Goal: Task Accomplishment & Management: Manage account settings

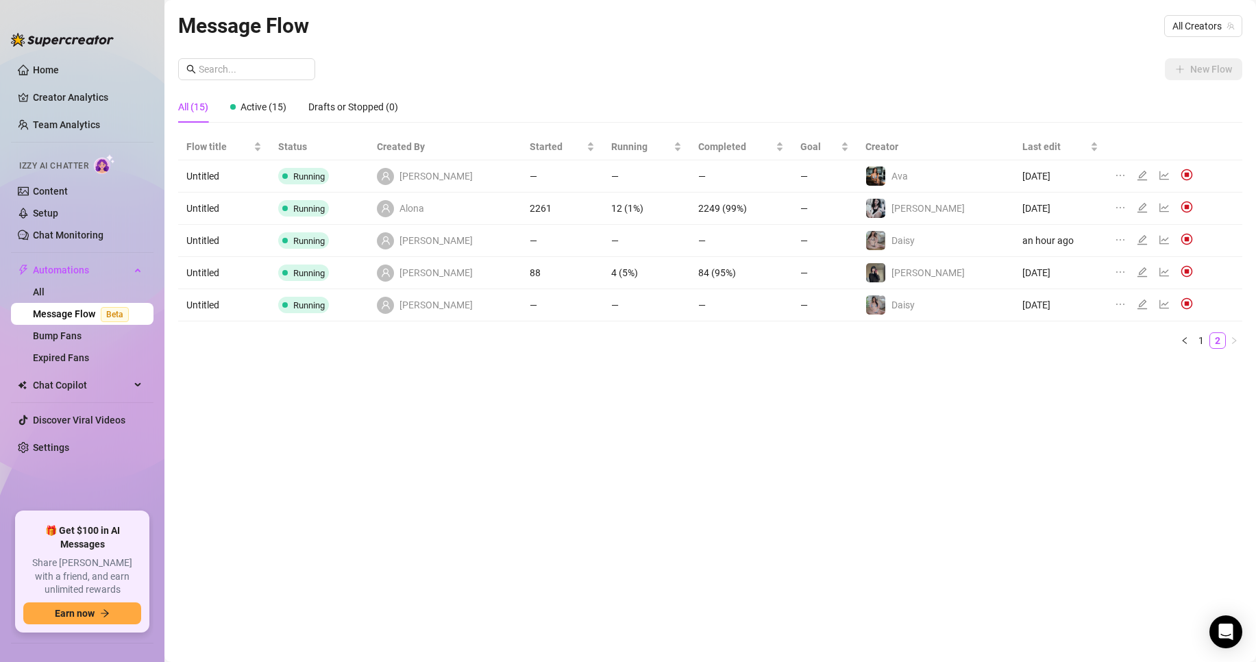
click at [110, 433] on ul "Home Creator Analytics Team Analytics Izzy AI Chatter Content Setup Chat Monito…" at bounding box center [82, 279] width 143 height 453
click at [69, 449] on link "Settings" at bounding box center [51, 447] width 36 height 11
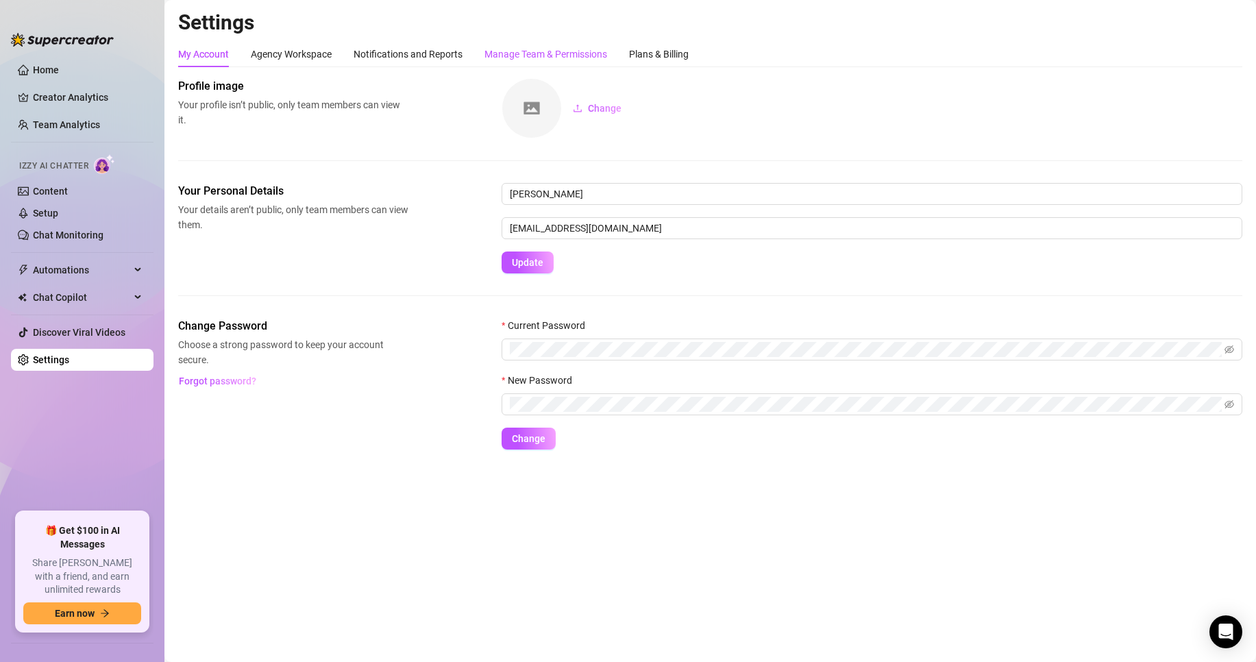
click at [565, 51] on div "Manage Team & Permissions" at bounding box center [545, 54] width 123 height 15
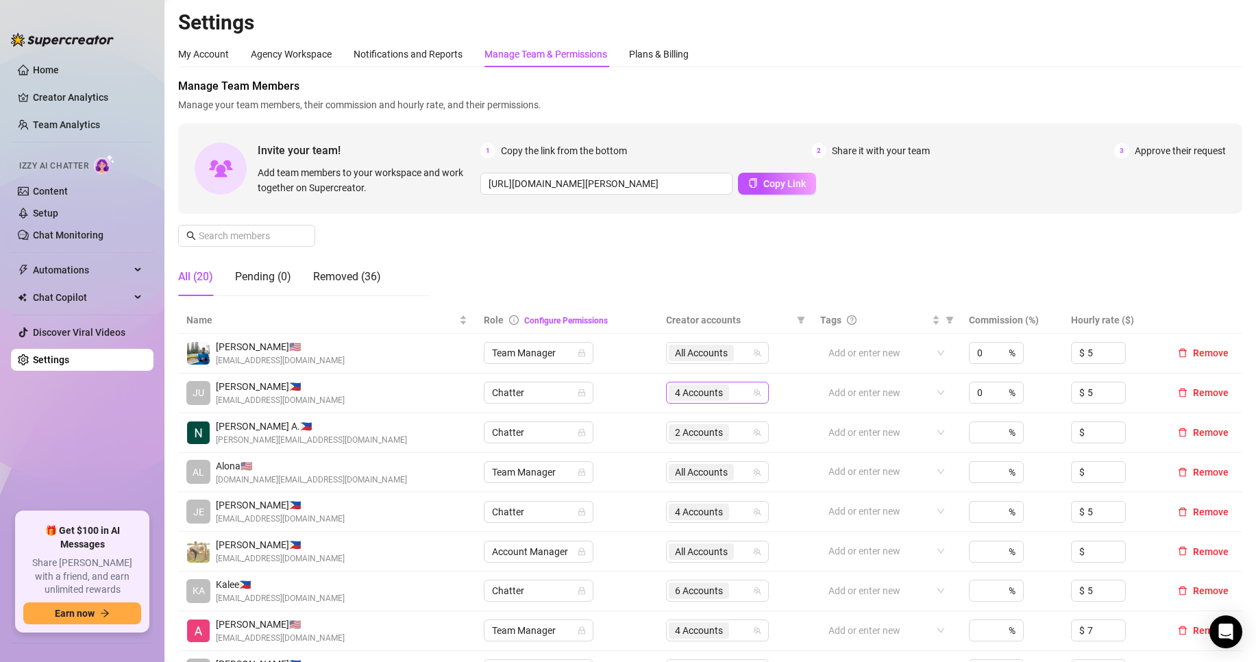
click at [682, 397] on span "4 Accounts" at bounding box center [699, 392] width 48 height 15
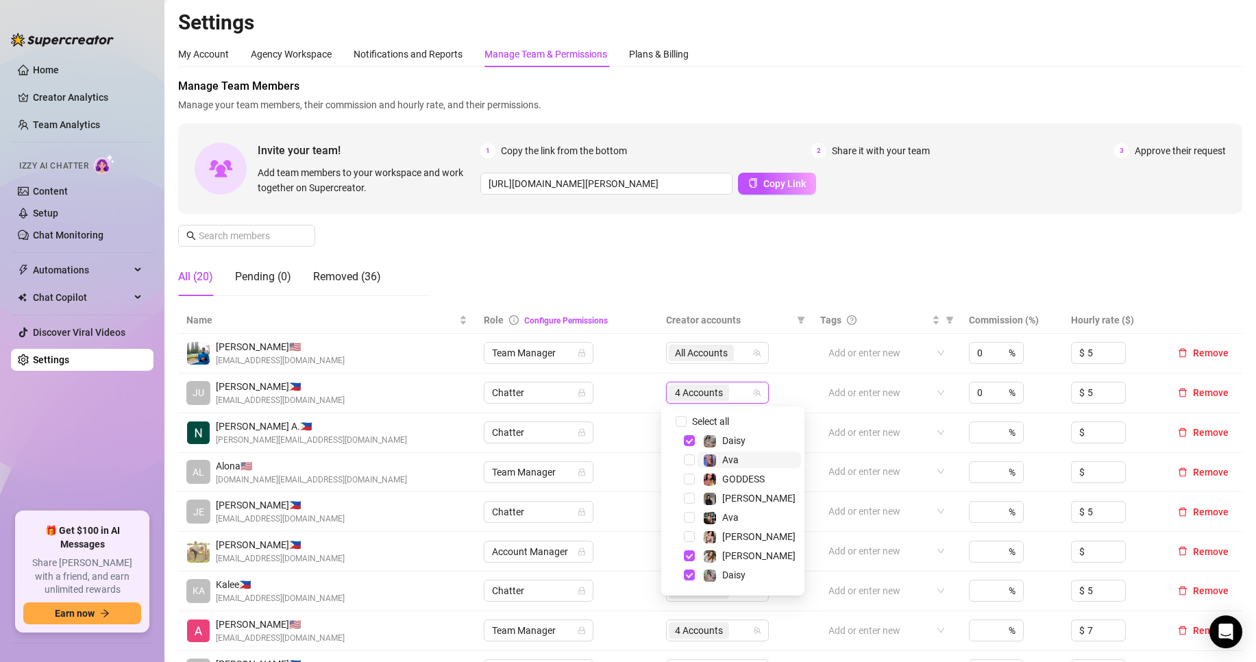
click at [747, 462] on span "Ava" at bounding box center [749, 460] width 103 height 16
click at [750, 513] on span "Ava" at bounding box center [749, 517] width 103 height 16
click at [756, 554] on span "[PERSON_NAME]" at bounding box center [749, 558] width 103 height 16
click at [708, 249] on div "Manage Team Members Manage your team members, their commission and hourly rate,…" at bounding box center [710, 192] width 1064 height 229
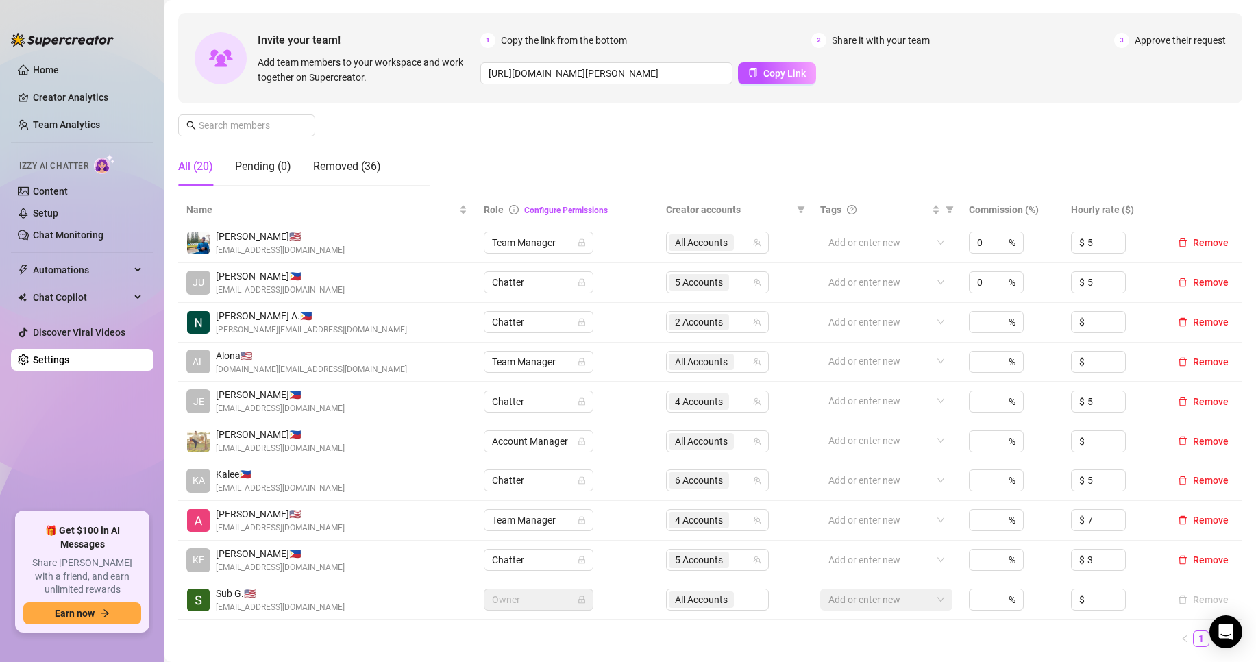
scroll to position [114, 0]
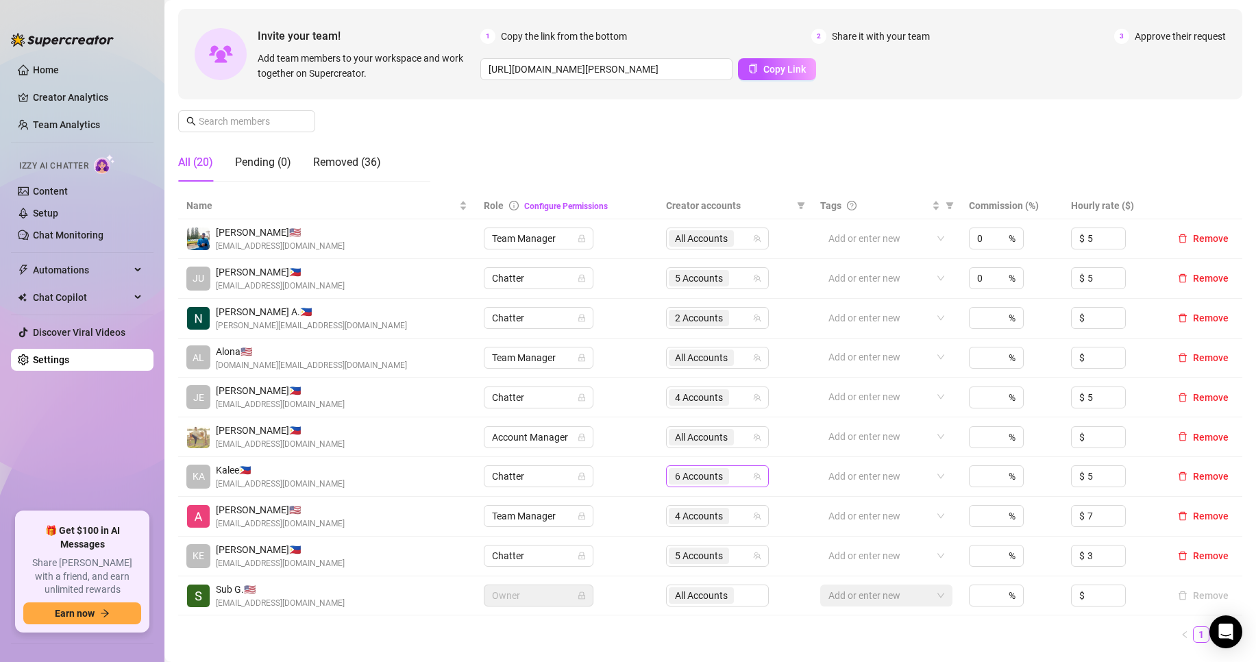
click at [713, 479] on span "6 Accounts" at bounding box center [699, 476] width 48 height 15
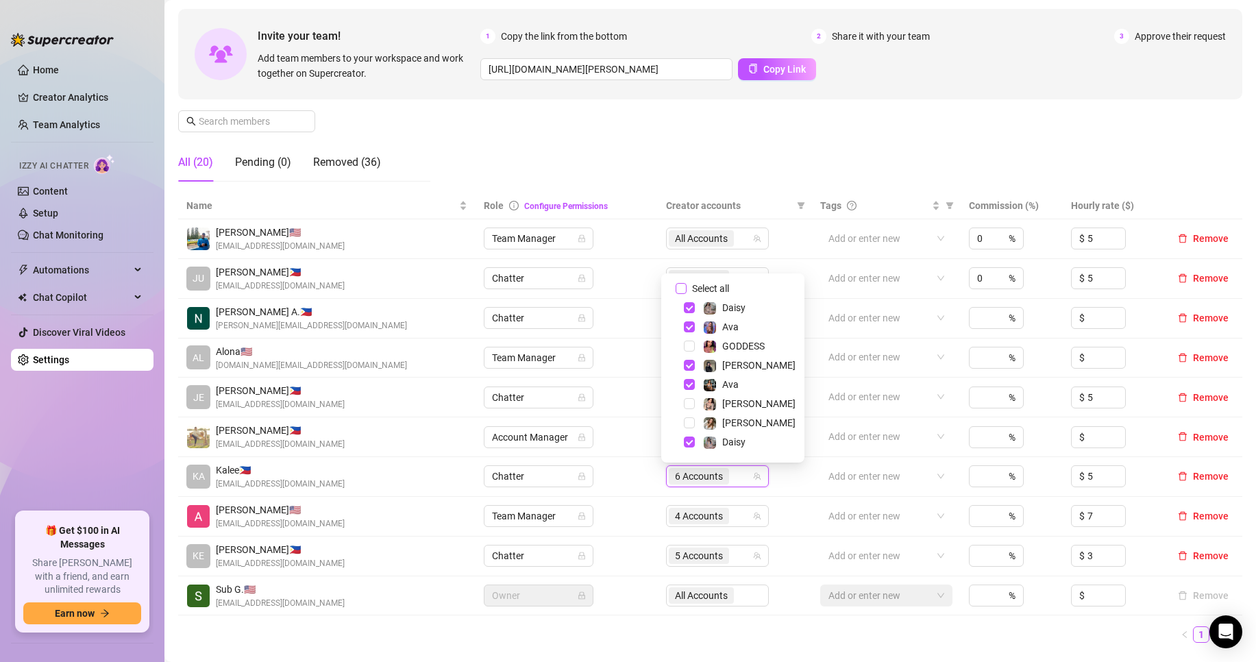
click at [732, 286] on span "Select all" at bounding box center [711, 288] width 48 height 15
click at [687, 286] on input "Select all" at bounding box center [681, 288] width 11 height 11
click at [732, 286] on span "Select all" at bounding box center [711, 288] width 48 height 15
click at [687, 286] on input "Select all" at bounding box center [681, 288] width 11 height 11
checkbox input "false"
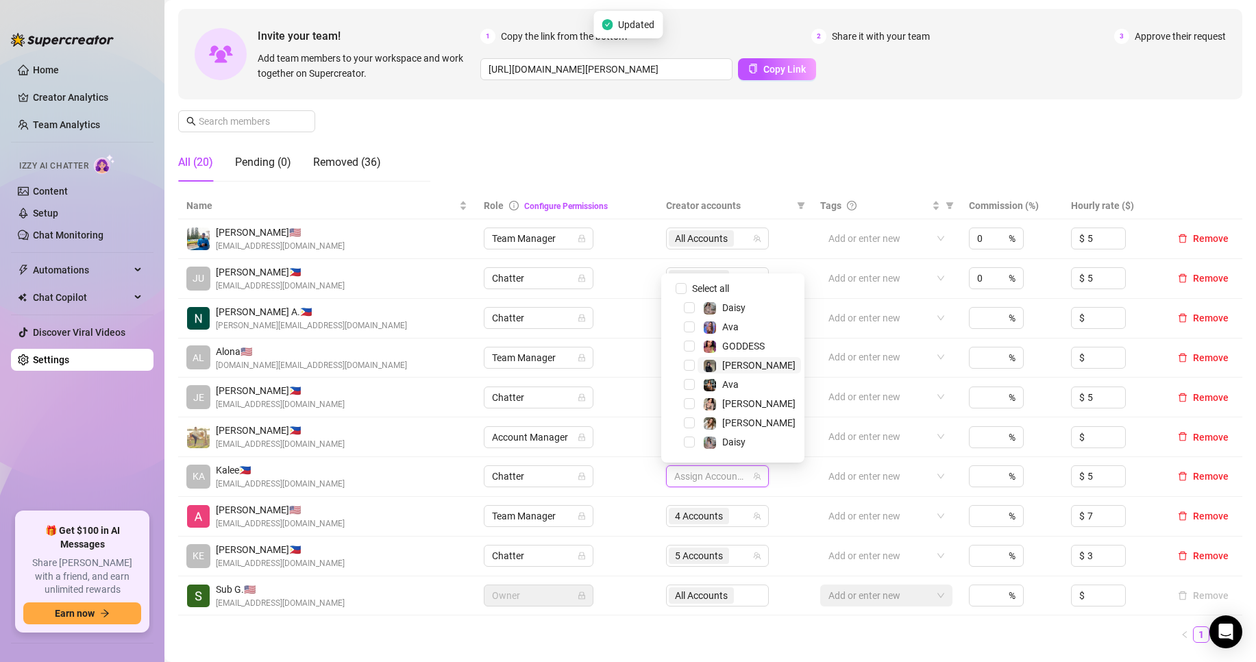
click at [754, 369] on span "[PERSON_NAME]" at bounding box center [749, 365] width 103 height 16
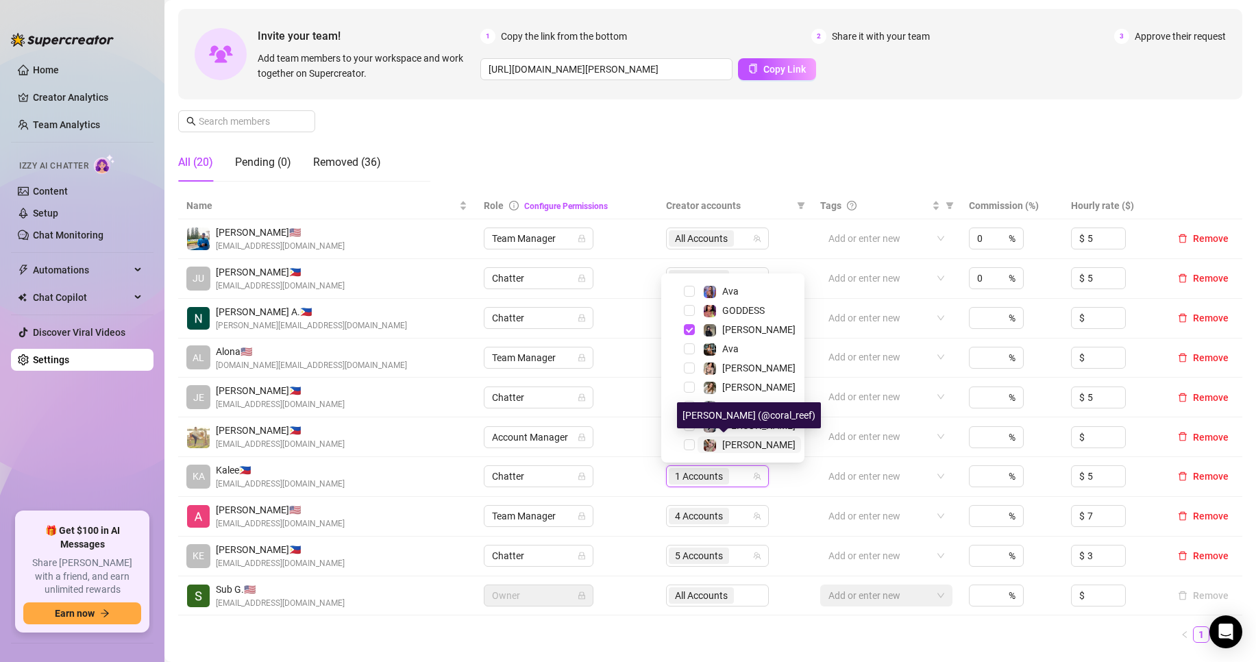
click at [742, 442] on span "[PERSON_NAME]" at bounding box center [758, 444] width 73 height 11
click at [782, 626] on ul "1 2" at bounding box center [710, 634] width 1064 height 16
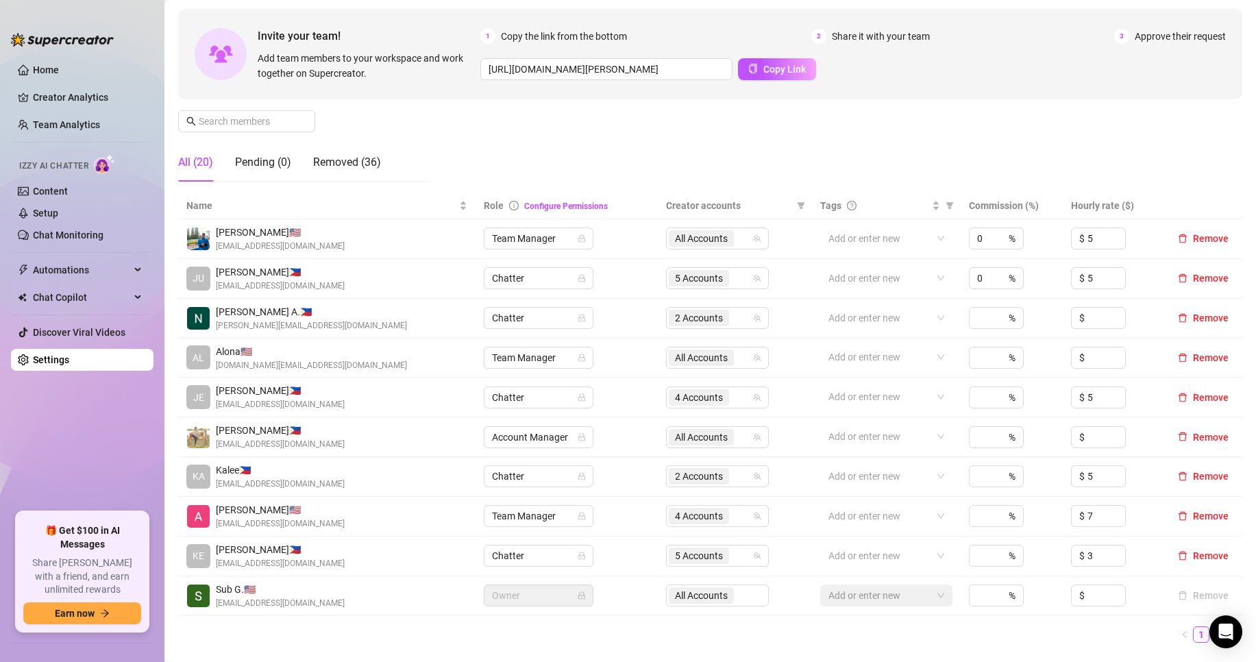
click at [1210, 638] on link "2" at bounding box center [1217, 634] width 15 height 15
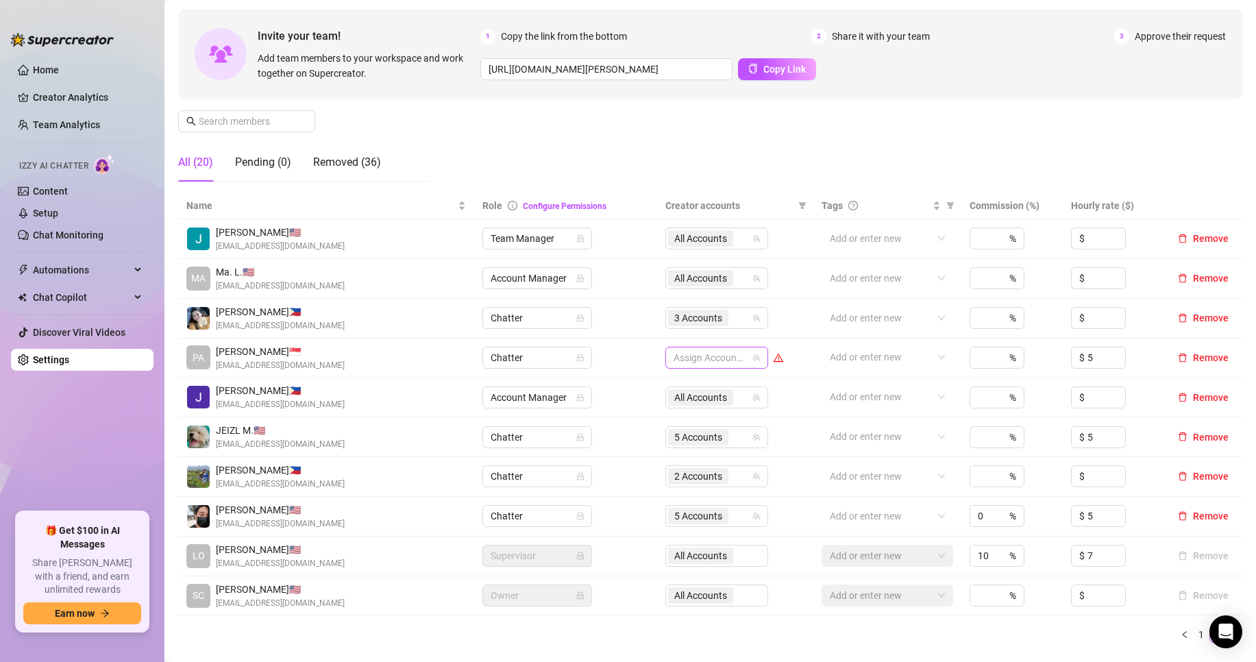
click at [701, 360] on div at bounding box center [709, 357] width 83 height 19
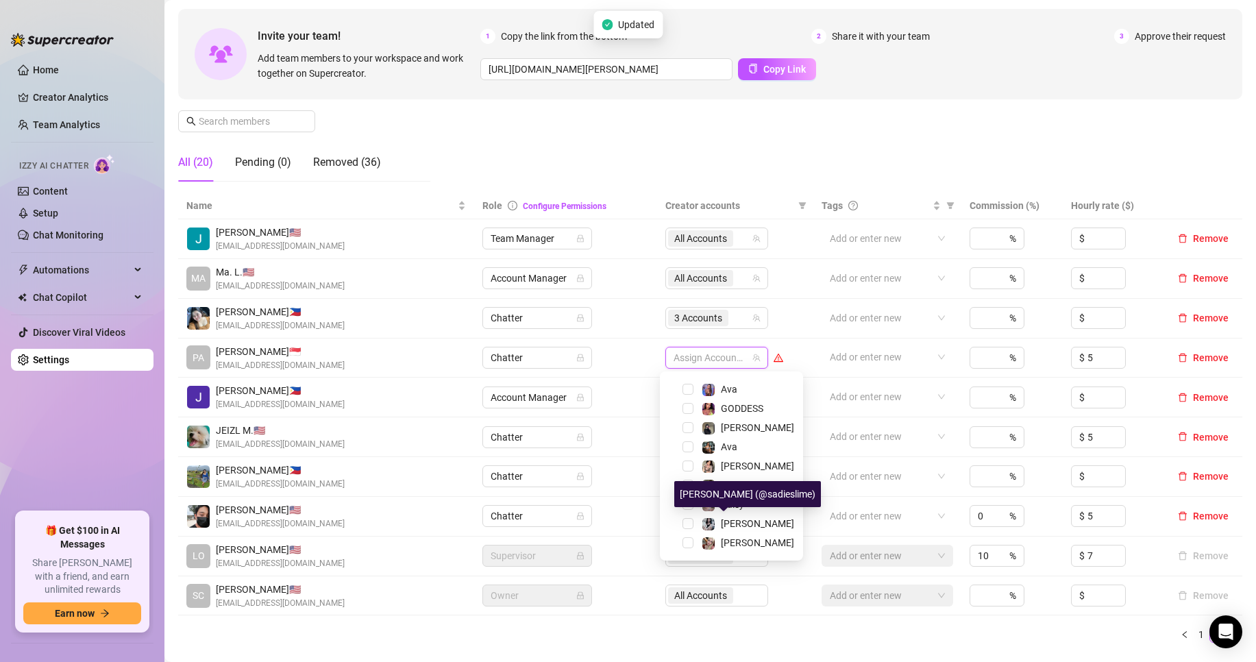
click at [739, 513] on div "Daisy" at bounding box center [731, 504] width 136 height 16
click at [741, 526] on span "[PERSON_NAME]" at bounding box center [757, 523] width 73 height 11
click at [721, 650] on div "Name Role Configure Permissions Creator accounts Tags Commission (%) Hourly rat…" at bounding box center [710, 423] width 1064 height 461
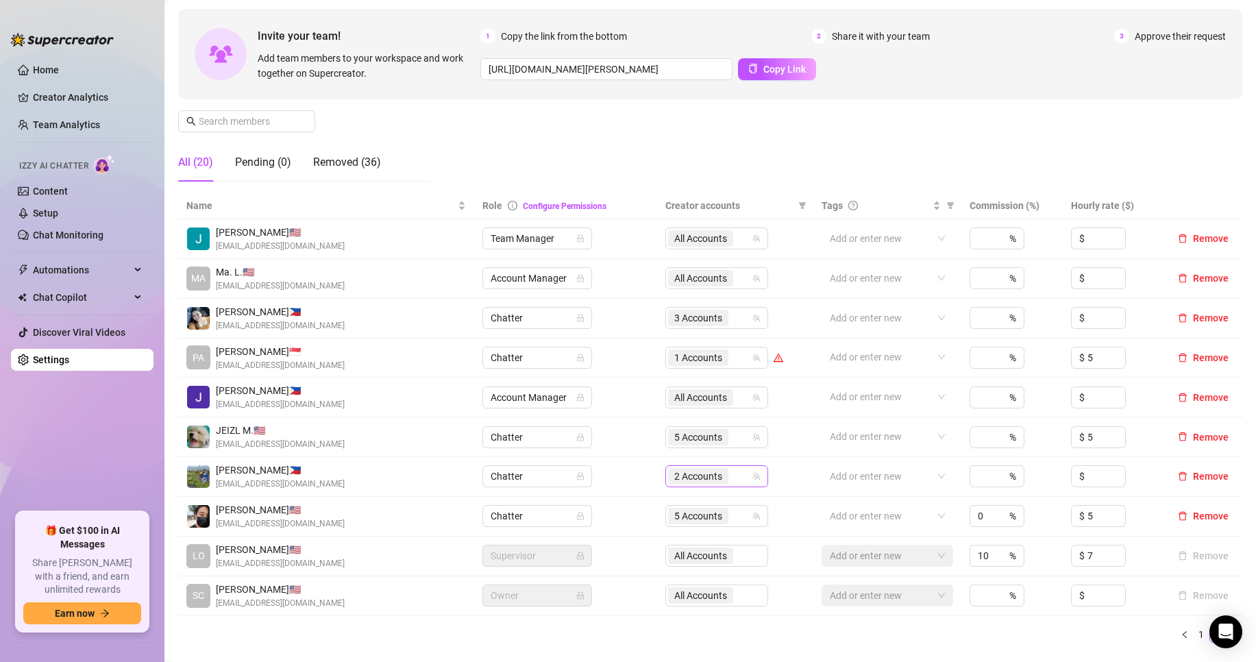
click at [729, 479] on div "2 Accounts" at bounding box center [709, 476] width 83 height 19
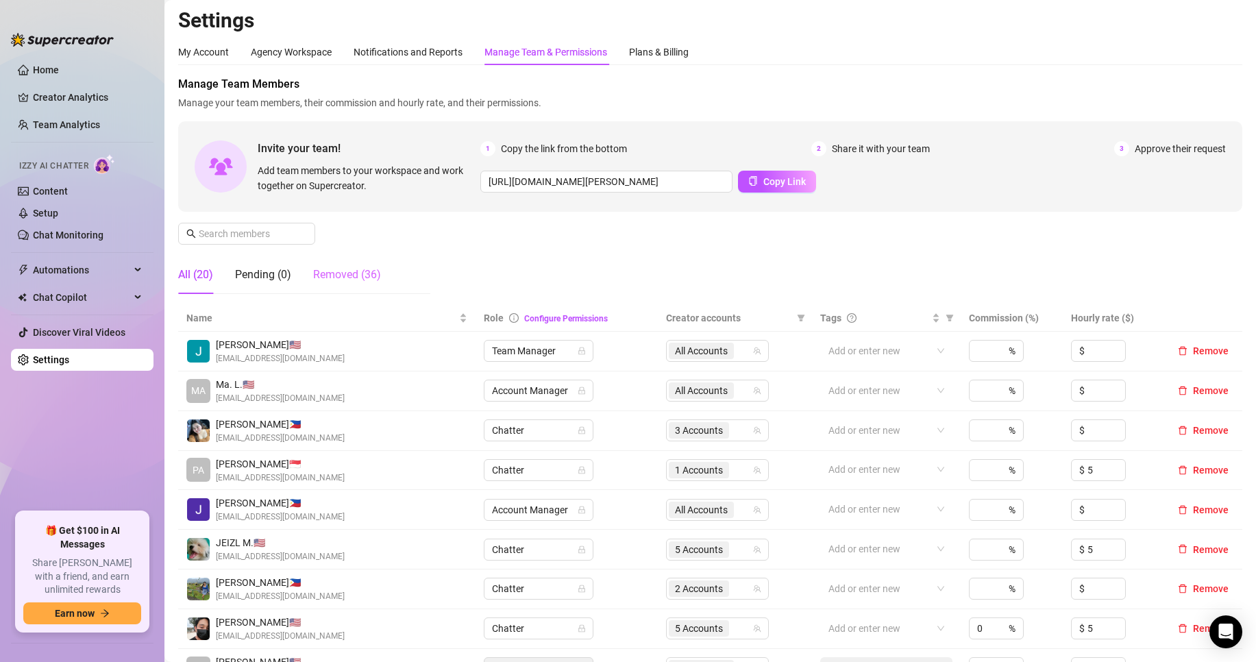
scroll to position [0, 0]
click at [445, 39] on div "Settings My Account Agency Workspace Notifications and Reports Manage Team & Pe…" at bounding box center [710, 592] width 1064 height 1164
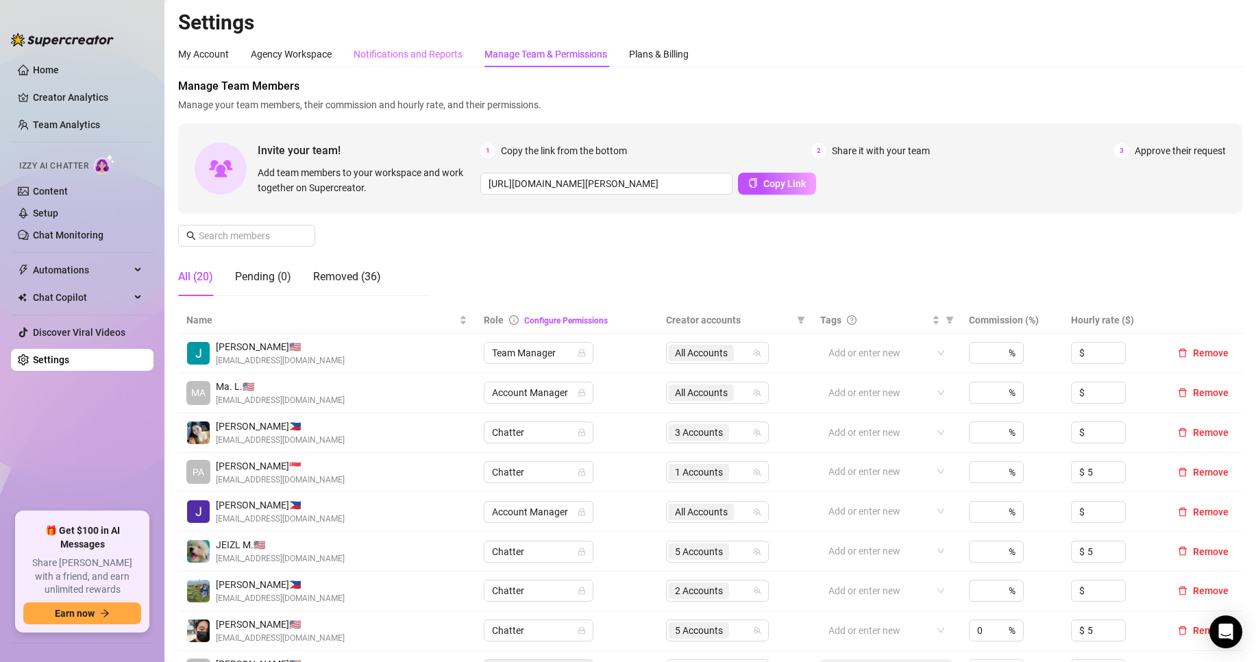
click at [445, 44] on div "Notifications and Reports" at bounding box center [408, 54] width 109 height 26
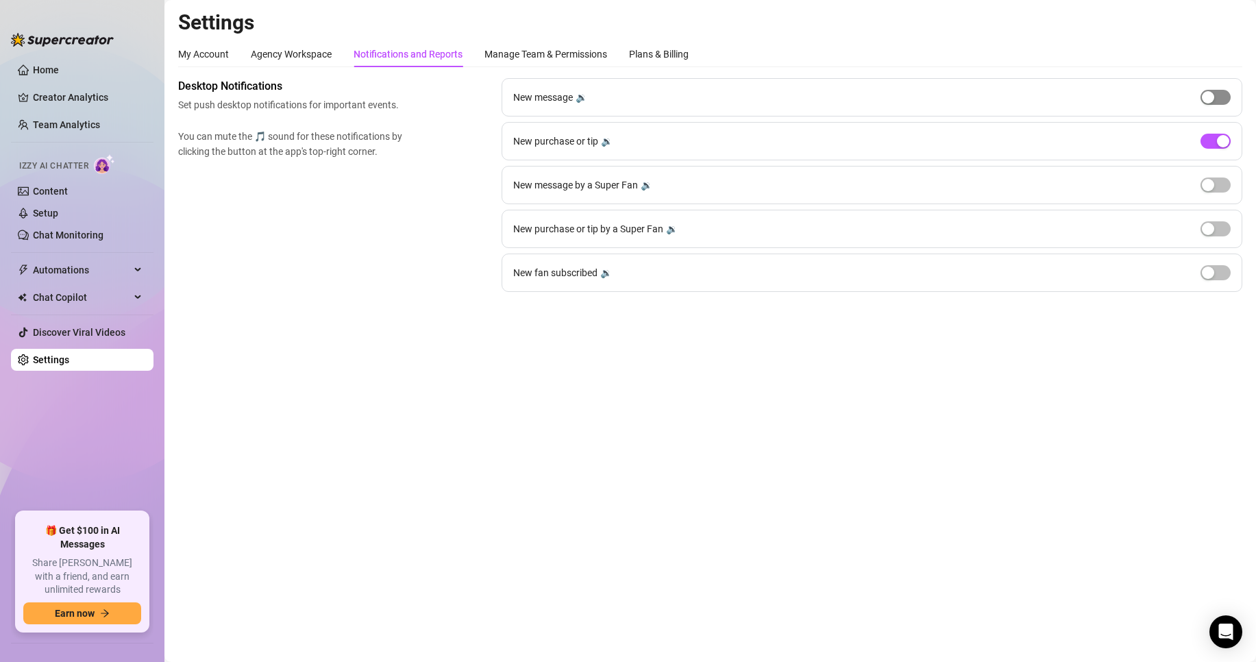
click at [1212, 101] on div "button" at bounding box center [1208, 97] width 12 height 12
click at [1207, 146] on span "button" at bounding box center [1215, 141] width 30 height 15
click at [1206, 145] on div "button" at bounding box center [1208, 141] width 12 height 12
click at [512, 57] on div "Manage Team & Permissions" at bounding box center [545, 54] width 123 height 15
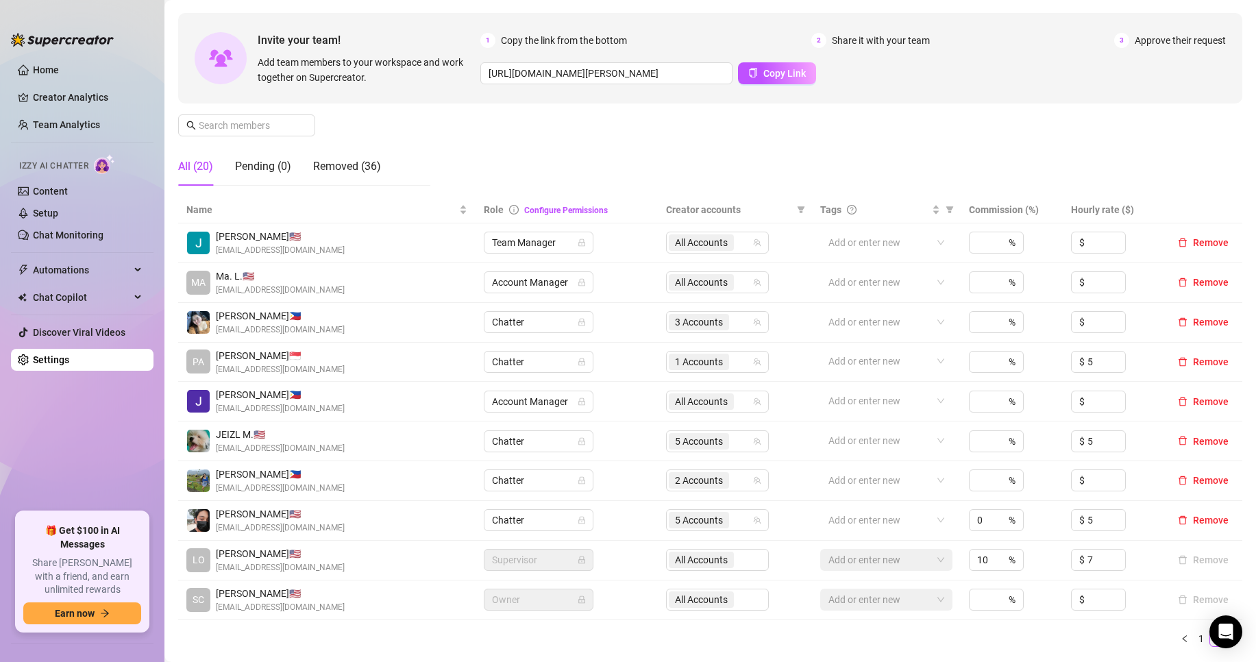
scroll to position [114, 0]
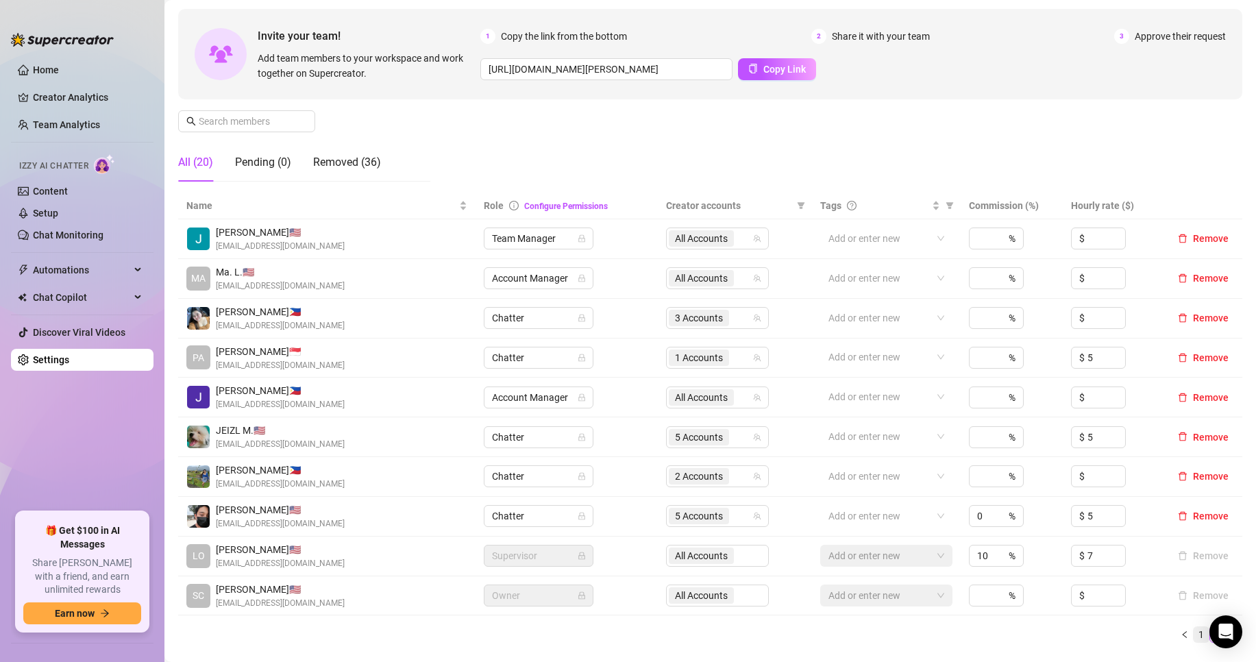
click at [1194, 627] on link "1" at bounding box center [1201, 634] width 15 height 15
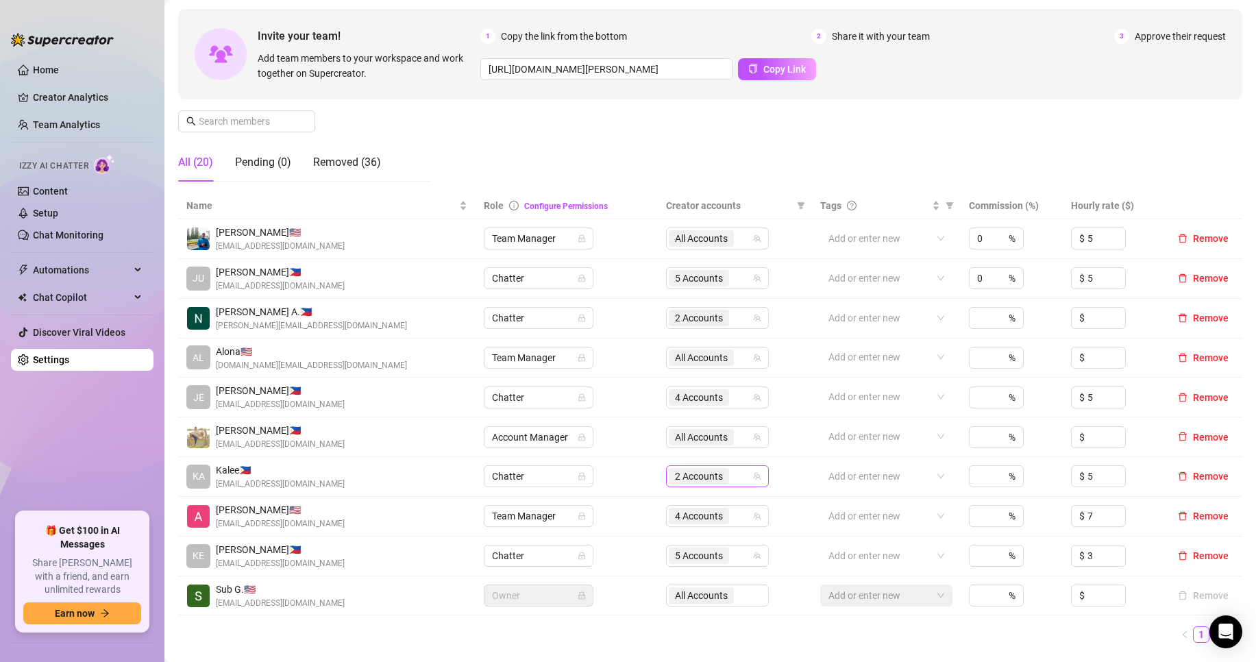
click at [702, 480] on span "2 Accounts" at bounding box center [699, 476] width 48 height 15
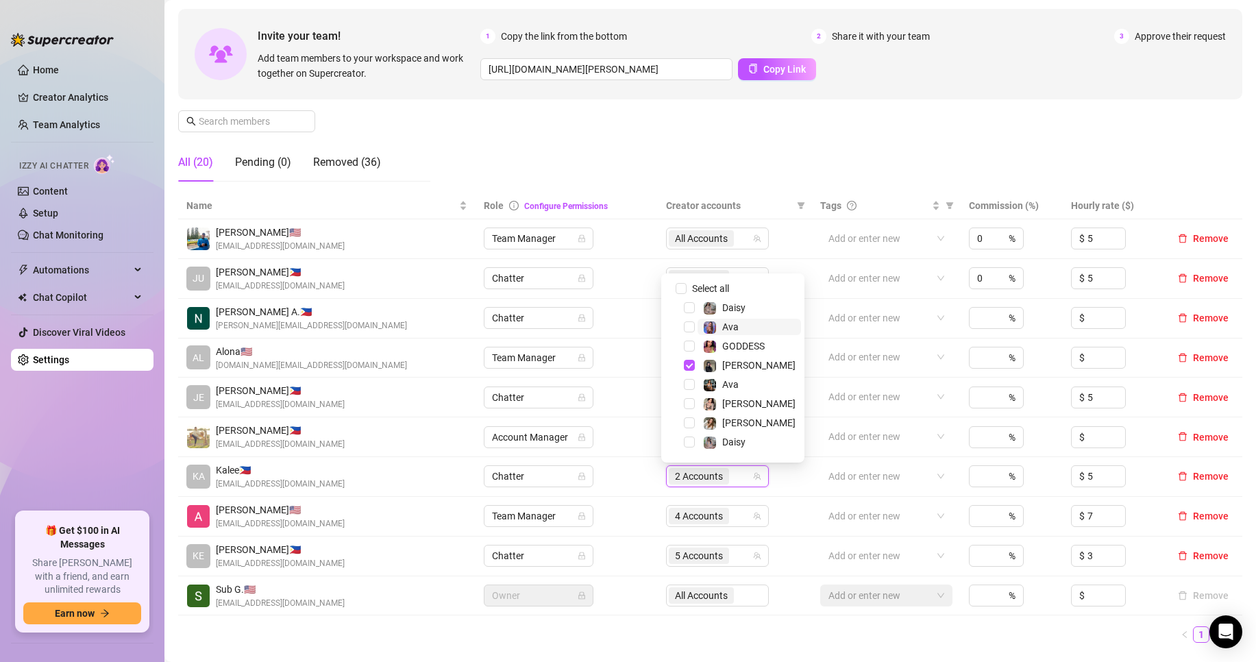
click at [755, 325] on span "Ava" at bounding box center [749, 327] width 103 height 16
click at [743, 386] on span "Ava" at bounding box center [749, 384] width 103 height 16
click at [811, 108] on div "Manage Team Members Manage your team members, their commission and hourly rate,…" at bounding box center [710, 78] width 1064 height 229
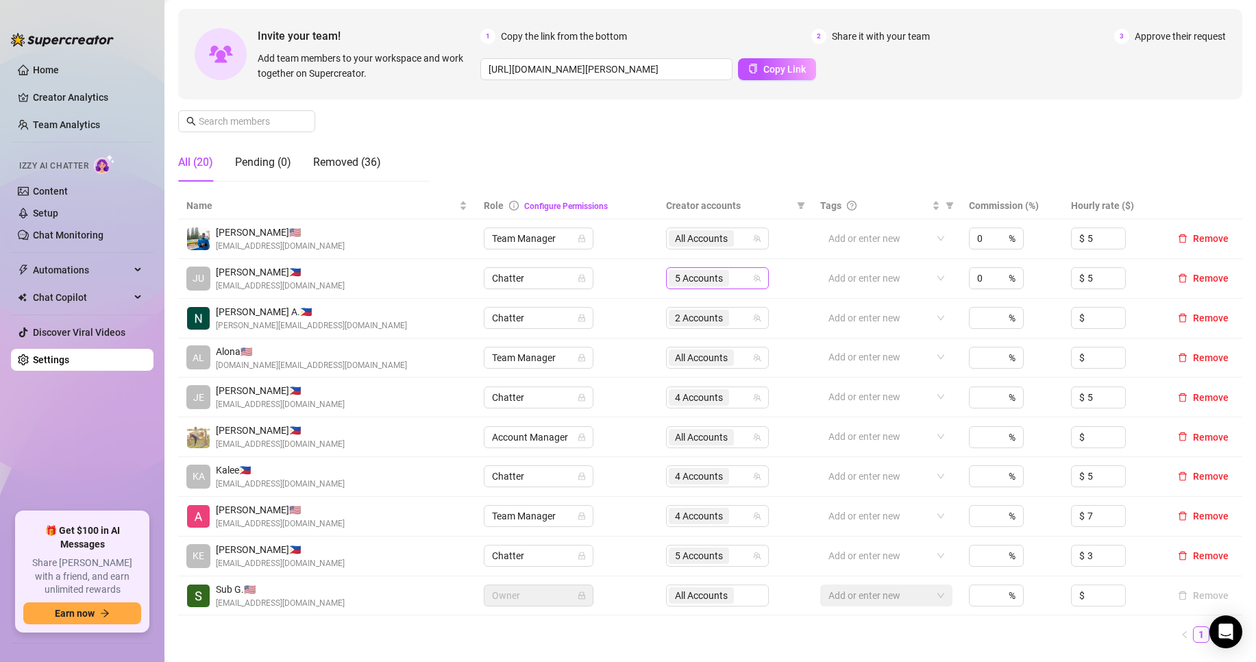
click at [691, 281] on span "5 Accounts" at bounding box center [699, 278] width 48 height 15
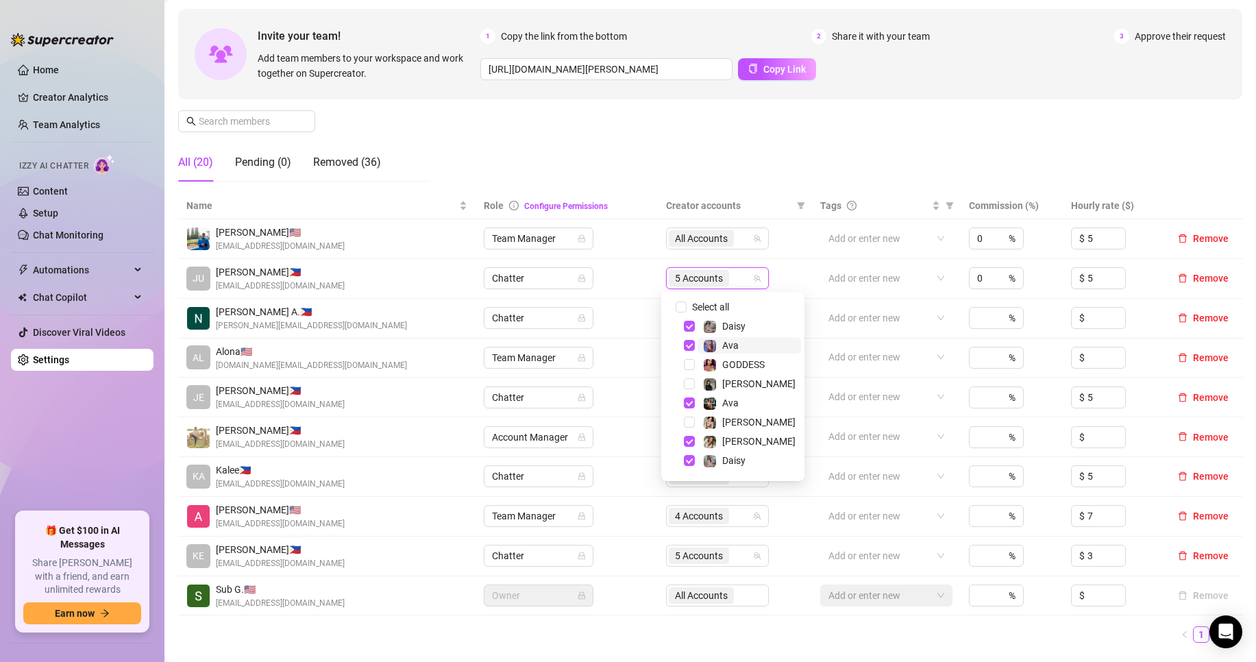
click at [714, 347] on img at bounding box center [710, 346] width 12 height 12
click at [744, 399] on span "Ava" at bounding box center [749, 403] width 103 height 16
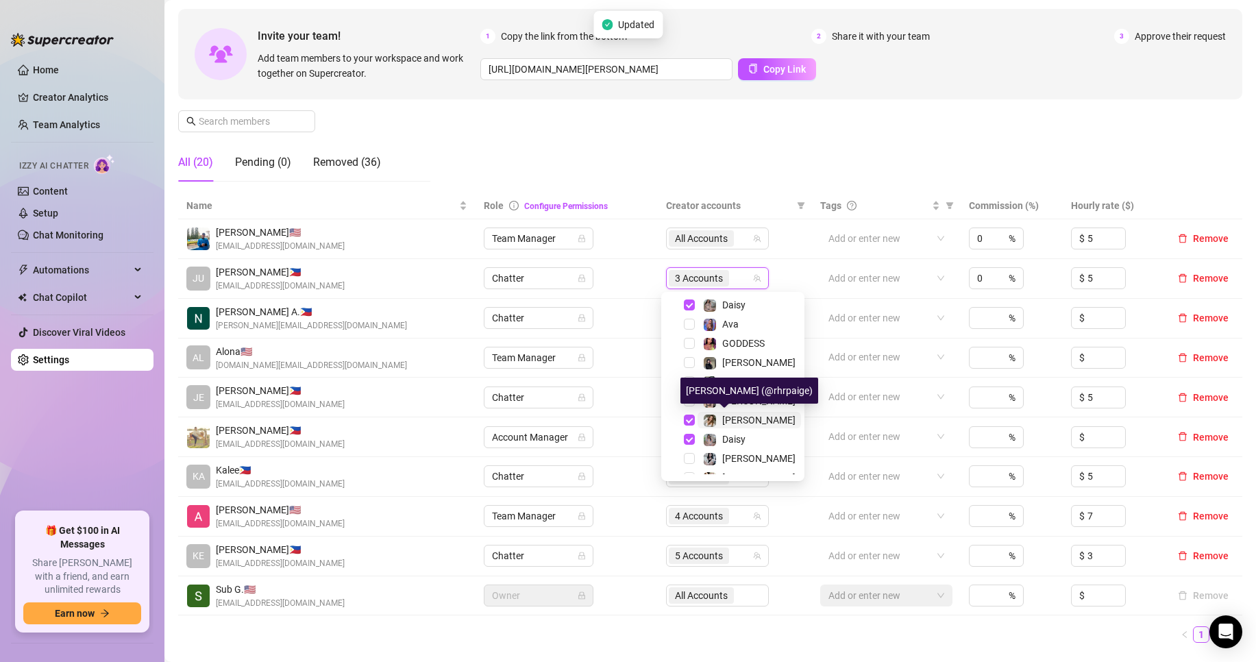
scroll to position [36, 0]
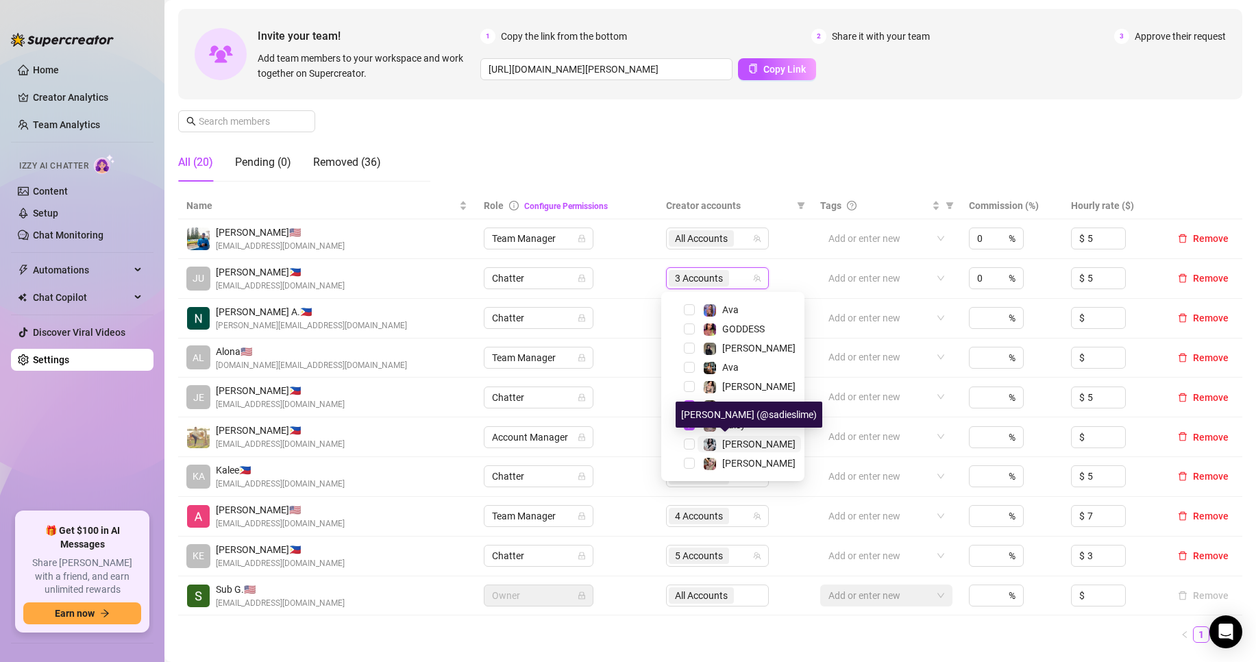
click at [742, 445] on span "[PERSON_NAME]" at bounding box center [758, 444] width 73 height 11
click at [790, 140] on div "Manage Team Members Manage your team members, their commission and hourly rate,…" at bounding box center [710, 78] width 1064 height 229
